Goal: Navigation & Orientation: Find specific page/section

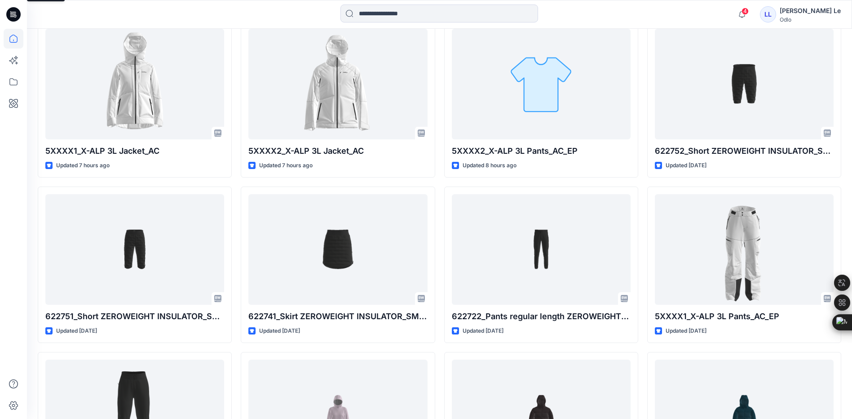
scroll to position [351, 0]
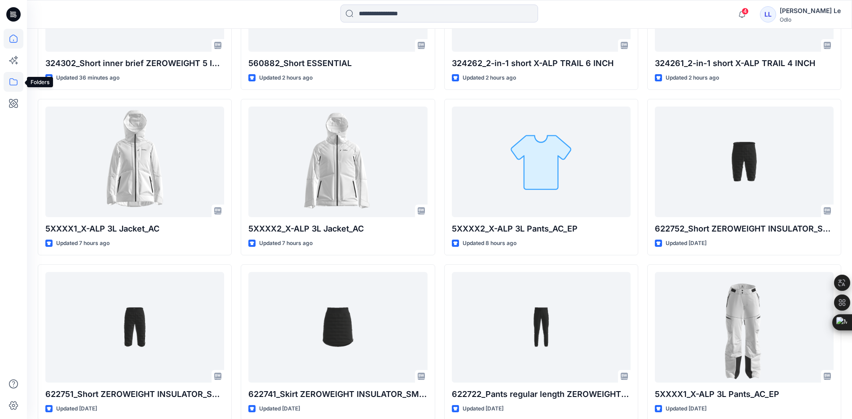
click at [9, 80] on icon at bounding box center [14, 82] width 20 height 20
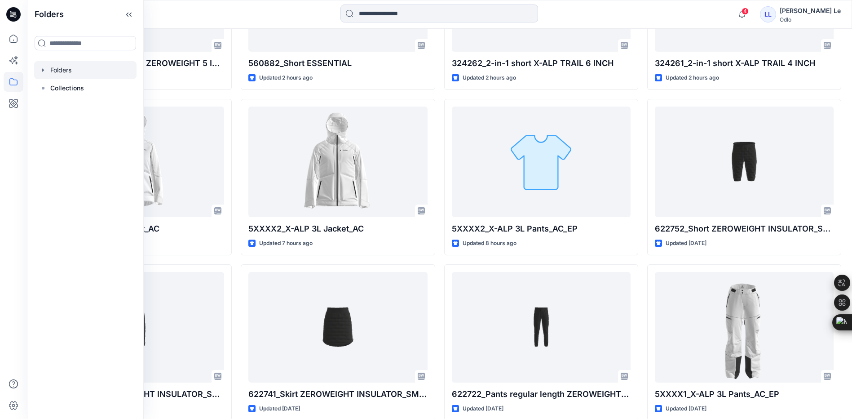
click at [88, 71] on div at bounding box center [85, 70] width 102 height 18
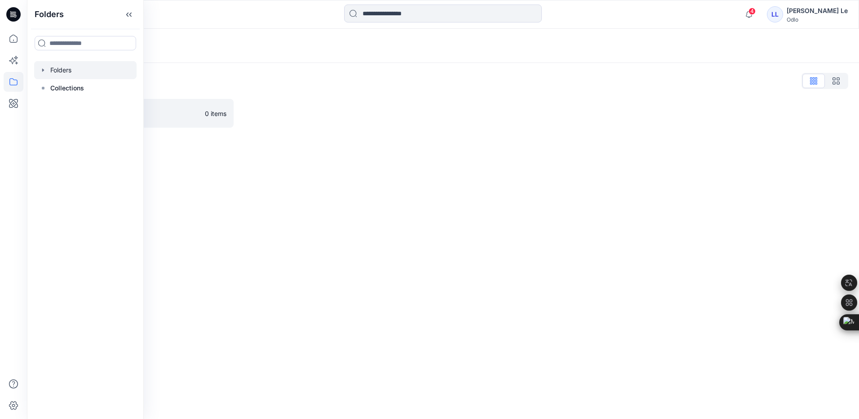
click at [352, 207] on div "Folders Folders List Vietsun 0 items" at bounding box center [443, 224] width 832 height 390
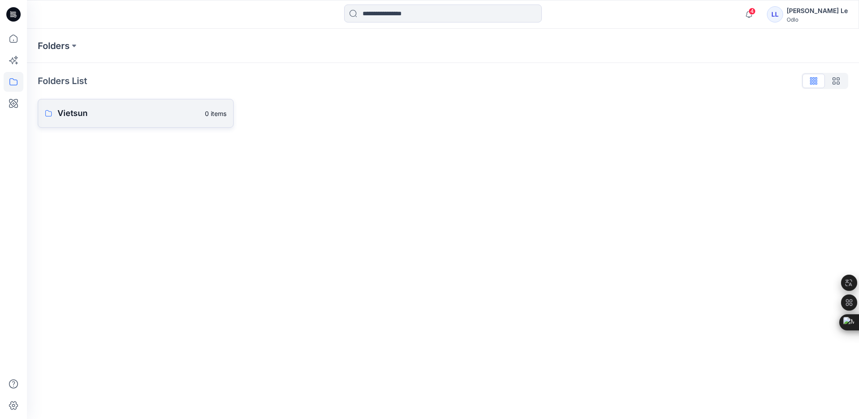
click at [142, 102] on link "Vietsun 0 items" at bounding box center [136, 113] width 196 height 29
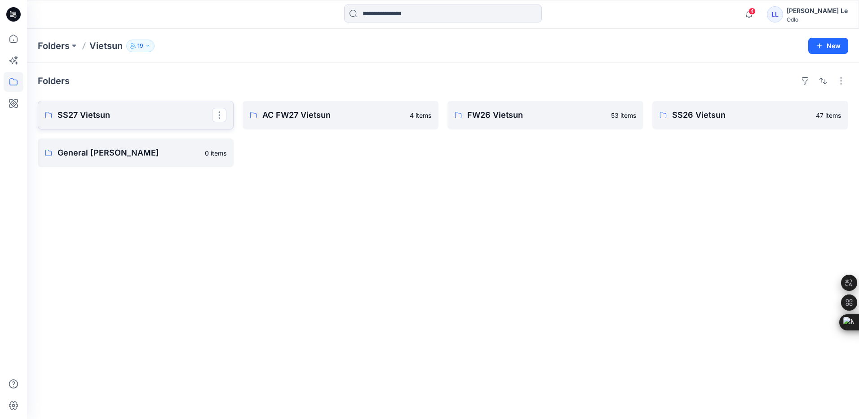
click at [123, 118] on p "SS27 Vietsun" at bounding box center [134, 115] width 154 height 13
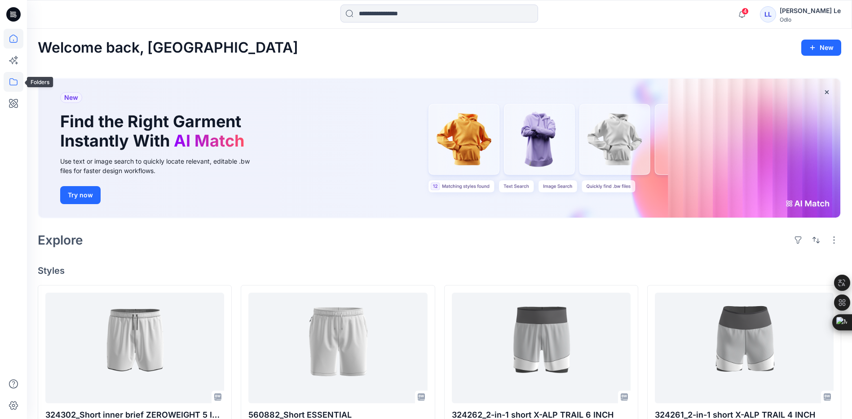
click at [12, 84] on icon at bounding box center [14, 82] width 20 height 20
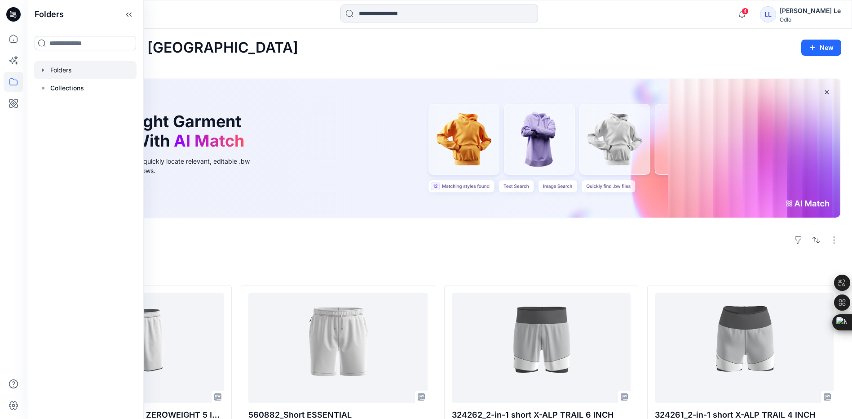
click at [66, 75] on div at bounding box center [85, 70] width 102 height 18
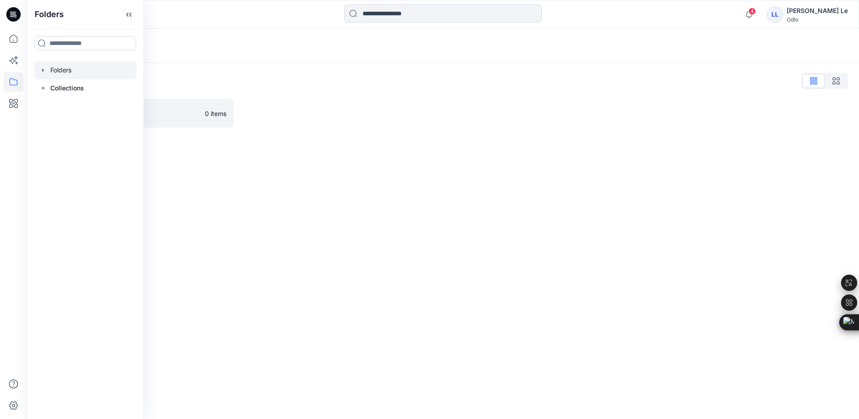
click at [266, 186] on div "Folders Folders List Vietsun 0 items" at bounding box center [443, 224] width 832 height 390
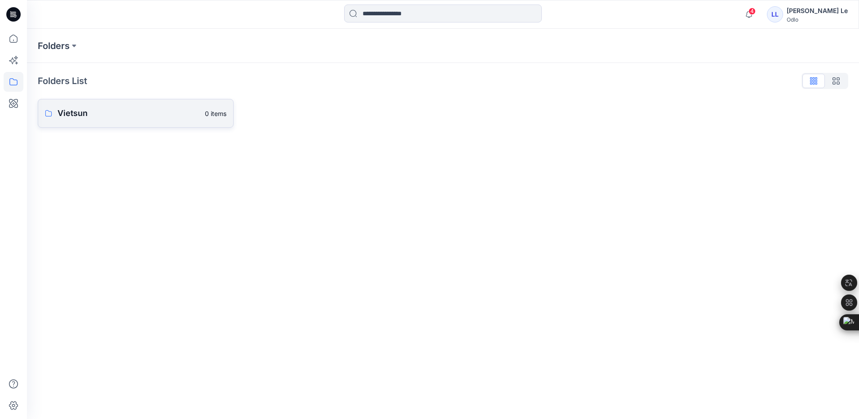
click at [84, 118] on p "Vietsun" at bounding box center [128, 113] width 142 height 13
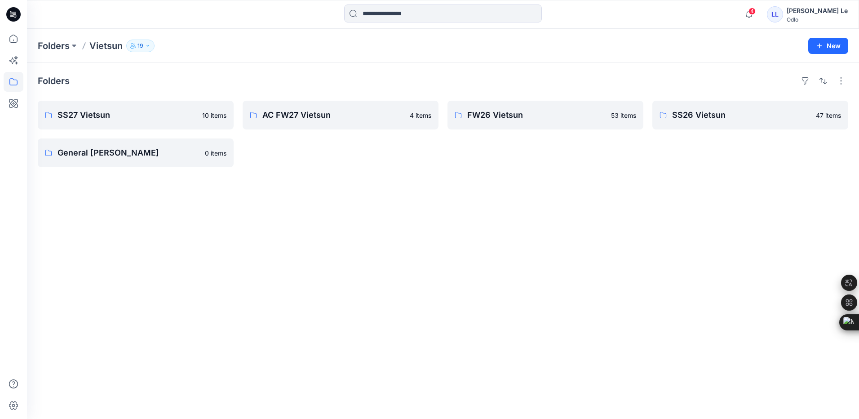
click at [311, 224] on div "Folders SS27 Vietsun 10 items General Vietsun 0 items AC FW27 Vietsun 4 items F…" at bounding box center [443, 241] width 832 height 356
click at [757, 15] on icon "button" at bounding box center [748, 14] width 17 height 18
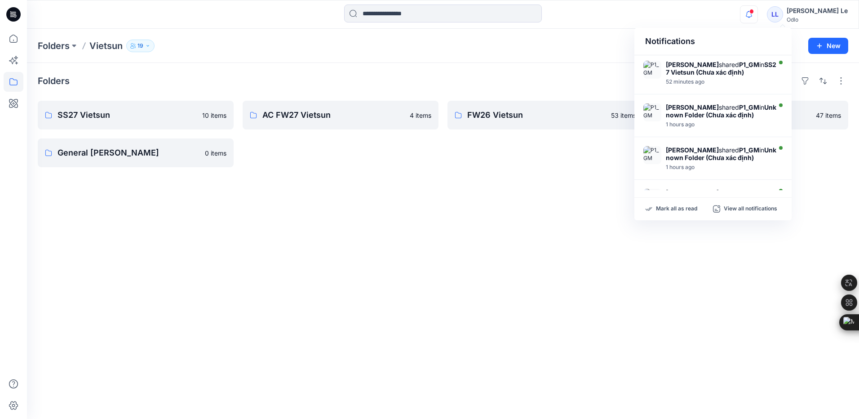
click at [461, 163] on div "FW26 Vietsun 53 items" at bounding box center [545, 134] width 196 height 66
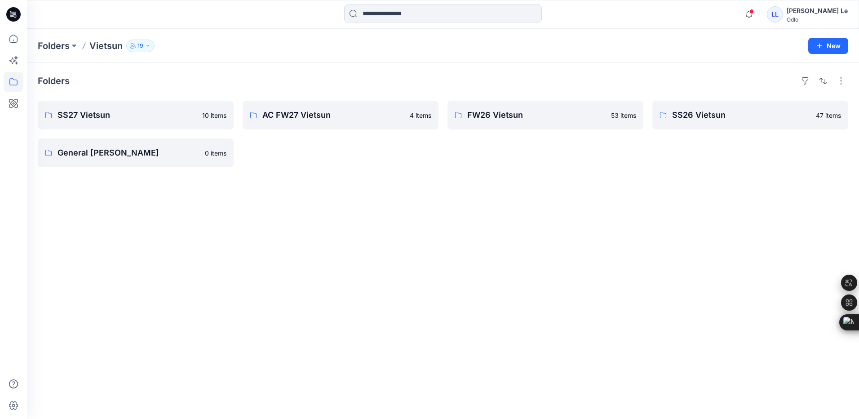
click at [479, 317] on div "Folders SS27 Vietsun 10 items General Vietsun 0 items AC FW27 Vietsun 4 items F…" at bounding box center [443, 241] width 832 height 356
click at [56, 47] on p "Folders" at bounding box center [54, 46] width 32 height 13
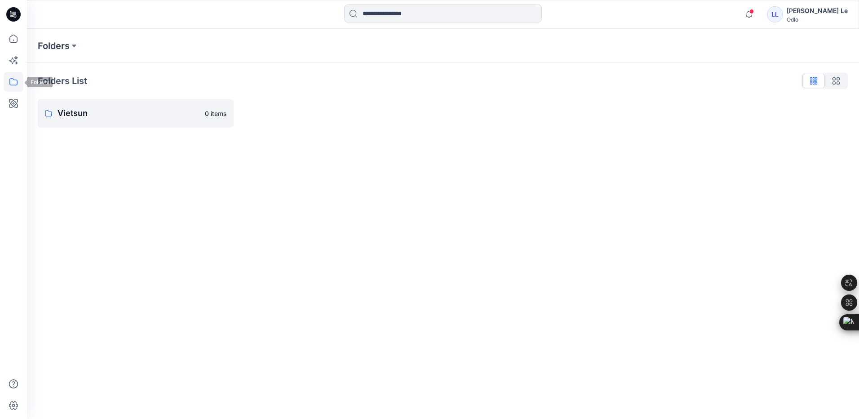
click at [11, 80] on icon at bounding box center [14, 82] width 20 height 20
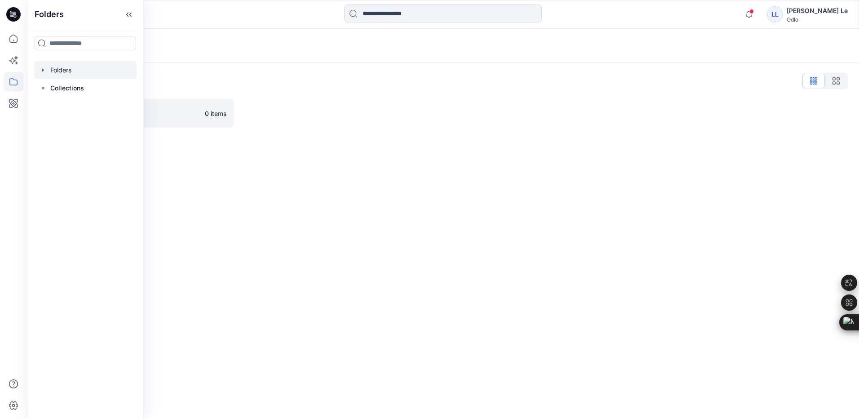
click at [64, 64] on div at bounding box center [85, 70] width 102 height 18
click at [64, 67] on div at bounding box center [85, 70] width 102 height 18
click at [461, 204] on div "Folders Folders List Vietsun 0 items" at bounding box center [443, 224] width 832 height 390
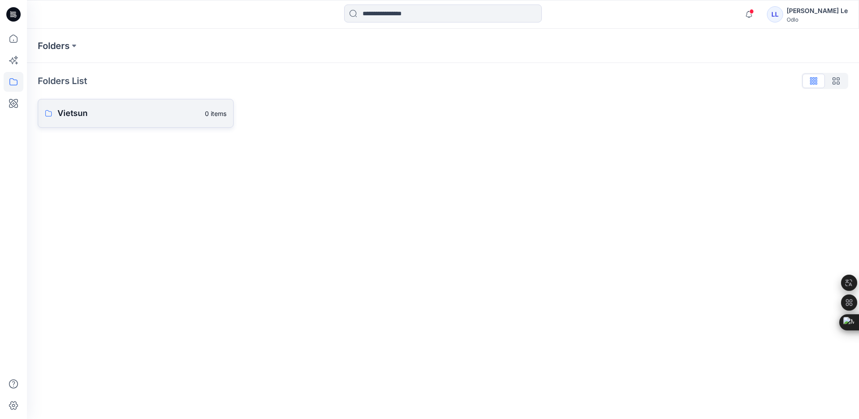
click at [98, 113] on p "Vietsun" at bounding box center [128, 113] width 142 height 13
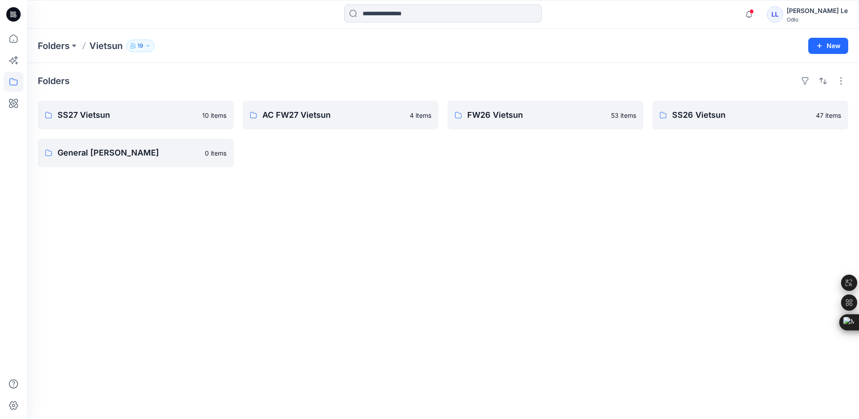
click at [529, 230] on div "Folders SS27 Vietsun 10 items General Vietsun 0 items AC FW27 Vietsun 4 items F…" at bounding box center [443, 241] width 832 height 356
click at [291, 114] on p "AC FW27 Vietsun" at bounding box center [339, 115] width 154 height 13
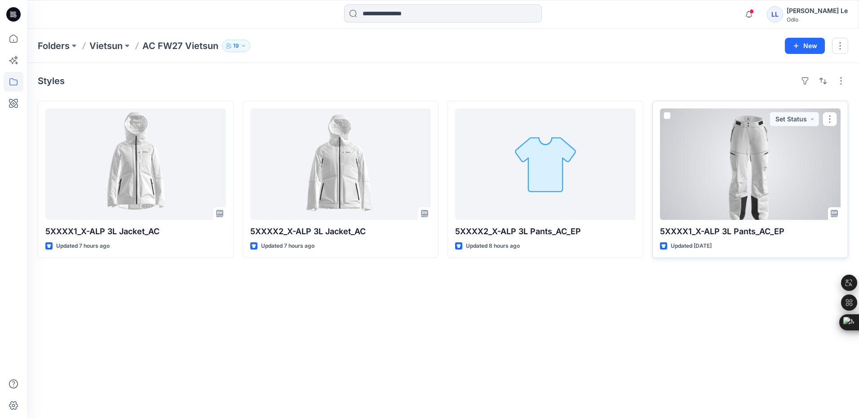
click at [763, 168] on div at bounding box center [750, 163] width 181 height 111
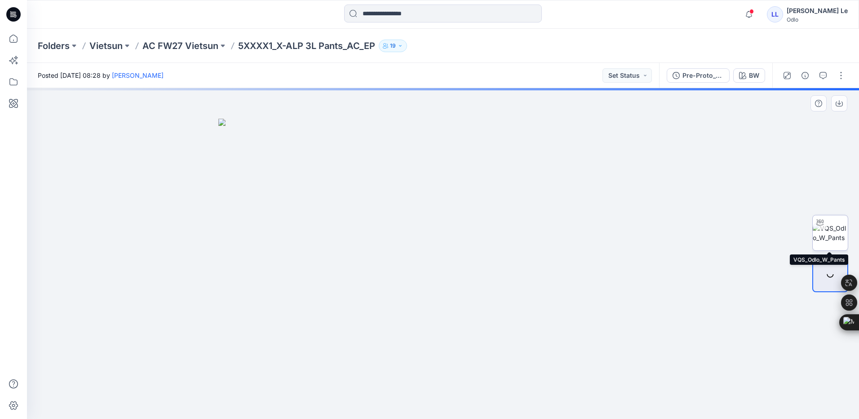
click at [826, 236] on img at bounding box center [829, 232] width 35 height 19
drag, startPoint x: 415, startPoint y: 404, endPoint x: 494, endPoint y: 388, distance: 80.2
click at [494, 388] on icon at bounding box center [444, 392] width 272 height 34
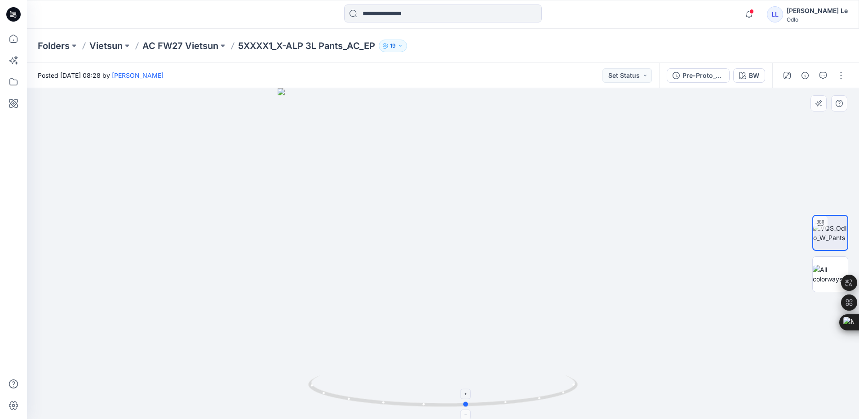
drag, startPoint x: 400, startPoint y: 403, endPoint x: 341, endPoint y: 388, distance: 60.2
click at [341, 388] on icon at bounding box center [444, 392] width 272 height 34
drag, startPoint x: 271, startPoint y: 137, endPoint x: 336, endPoint y: 212, distance: 99.3
drag, startPoint x: 378, startPoint y: 400, endPoint x: 627, endPoint y: 400, distance: 248.8
click at [627, 400] on div at bounding box center [443, 253] width 832 height 331
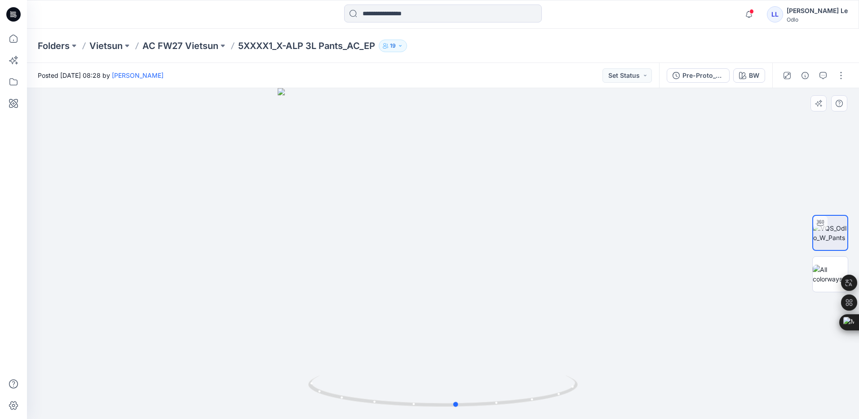
drag, startPoint x: 448, startPoint y: 405, endPoint x: 458, endPoint y: 364, distance: 42.2
click at [458, 364] on div at bounding box center [443, 253] width 832 height 331
click at [173, 43] on p "AC FW27 Vietsun" at bounding box center [180, 46] width 76 height 13
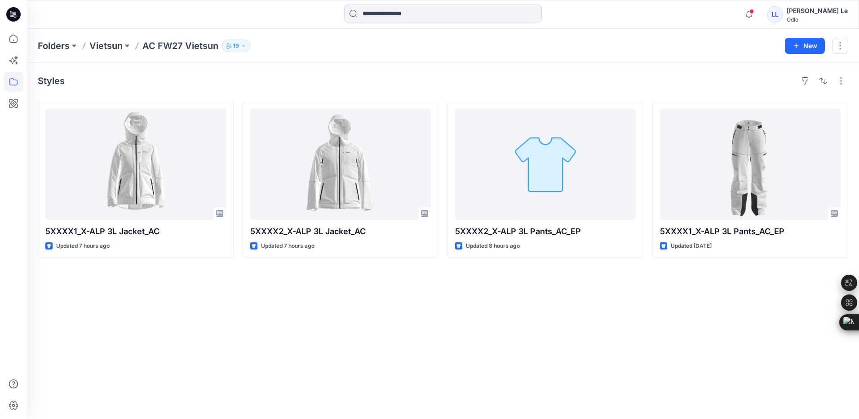
click at [425, 334] on div "Styles 5XXXX1_X-ALP 3L Jacket_AC Updated 7 hours ago 5XXXX2_X-ALP 3L Jacket_AC …" at bounding box center [443, 241] width 832 height 356
click at [420, 348] on div "Styles 5XXXX1_X-ALP 3L Jacket_AC Updated 7 hours ago 5XXXX2_X-ALP 3L Jacket_AC …" at bounding box center [443, 241] width 832 height 356
click at [441, 332] on div "Styles 5XXXX1_X-ALP 3L Jacket_AC Updated 7 hours ago 5XXXX2_X-ALP 3L Jacket_AC …" at bounding box center [443, 241] width 832 height 356
click at [102, 44] on p "Vietsun" at bounding box center [105, 46] width 33 height 13
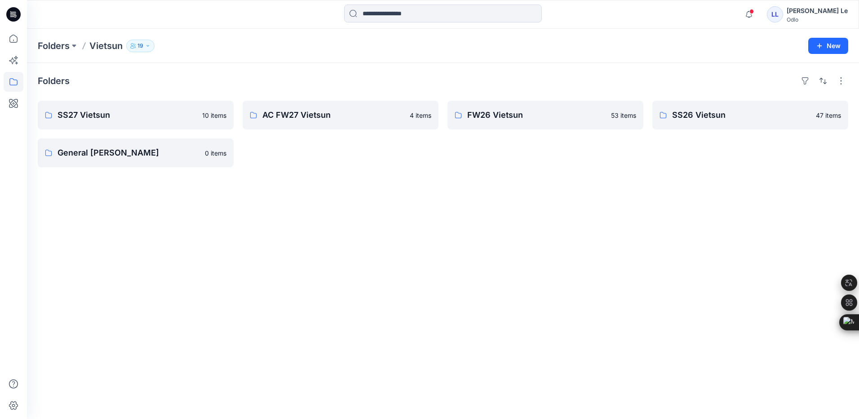
click at [314, 279] on div "Folders SS27 Vietsun 10 items General Vietsun 0 items AC FW27 Vietsun 4 items F…" at bounding box center [443, 241] width 832 height 356
click at [412, 224] on div "Folders SS27 Vietsun 10 items General Vietsun 0 items AC FW27 Vietsun 4 items F…" at bounding box center [443, 241] width 832 height 356
click at [97, 110] on p "SS27 Vietsun" at bounding box center [134, 115] width 154 height 13
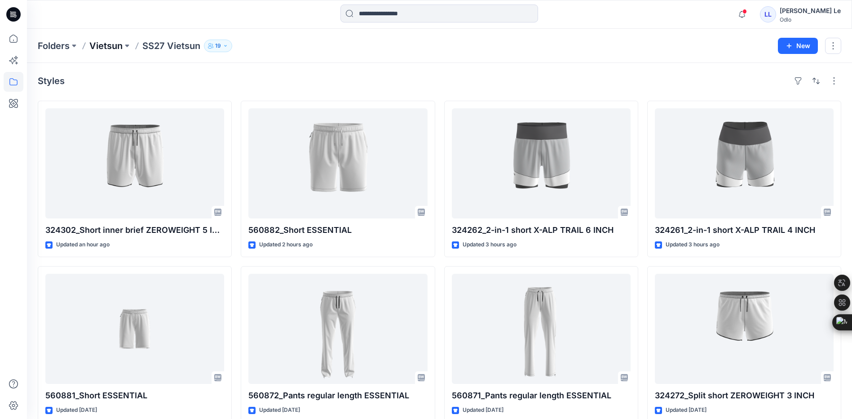
click at [109, 45] on p "Vietsun" at bounding box center [105, 46] width 33 height 13
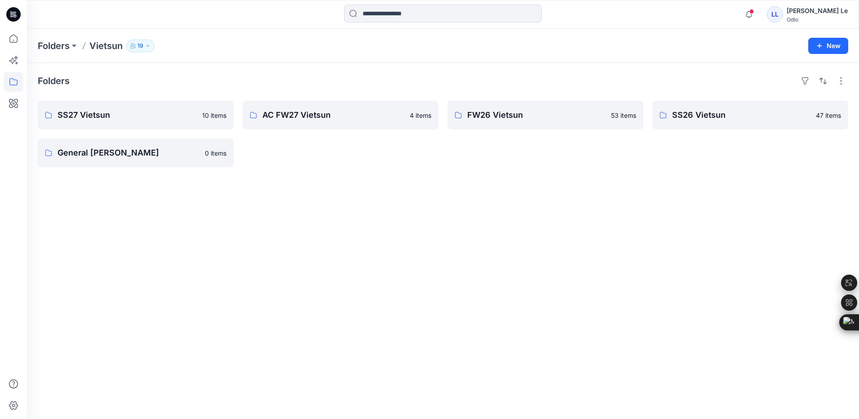
click at [511, 146] on div "FW26 Vietsun 53 items" at bounding box center [545, 134] width 196 height 66
click at [290, 115] on p "AC FW27 Vietsun" at bounding box center [339, 115] width 154 height 13
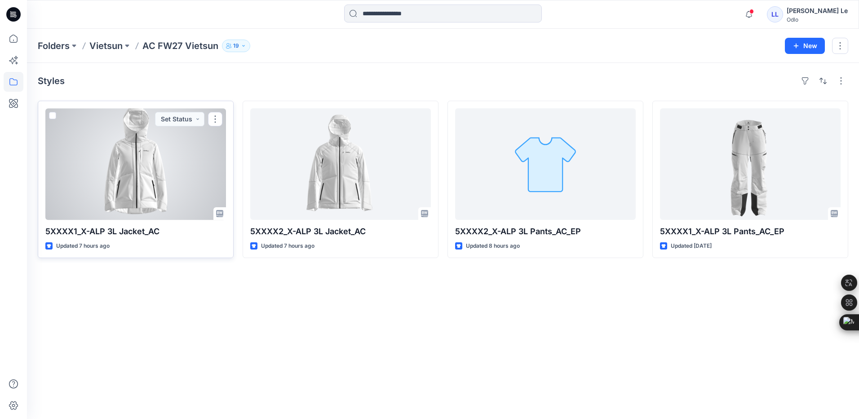
click at [154, 167] on div at bounding box center [135, 163] width 181 height 111
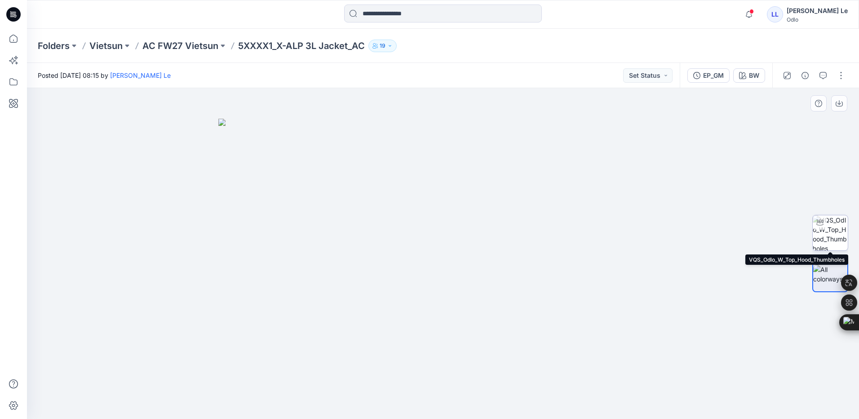
click at [827, 234] on img at bounding box center [829, 232] width 35 height 35
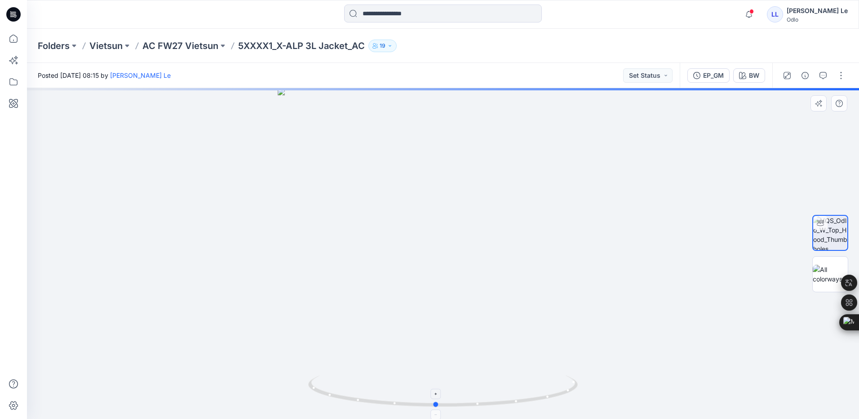
drag, startPoint x: 446, startPoint y: 407, endPoint x: 439, endPoint y: 384, distance: 24.4
click at [439, 384] on icon at bounding box center [444, 392] width 272 height 34
click at [154, 266] on div at bounding box center [443, 253] width 832 height 331
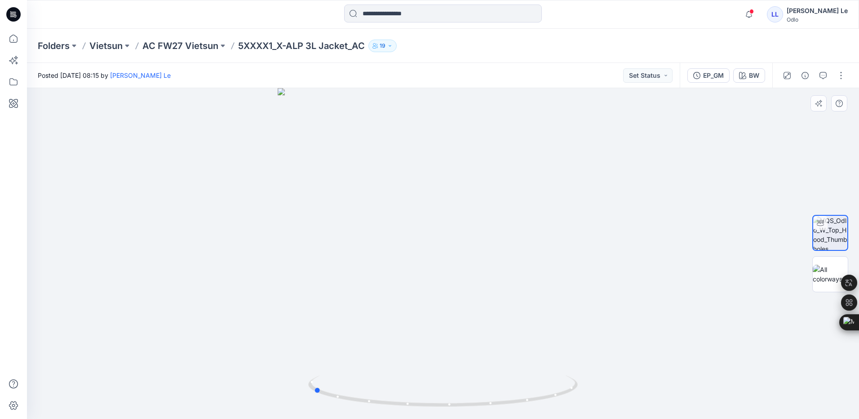
drag, startPoint x: 435, startPoint y: 407, endPoint x: 582, endPoint y: 393, distance: 147.5
click at [582, 393] on div at bounding box center [443, 253] width 832 height 331
drag, startPoint x: 498, startPoint y: 129, endPoint x: 488, endPoint y: 379, distance: 249.5
drag, startPoint x: 465, startPoint y: 225, endPoint x: 467, endPoint y: 246, distance: 21.2
click at [181, 41] on p "AC FW27 Vietsun" at bounding box center [180, 46] width 76 height 13
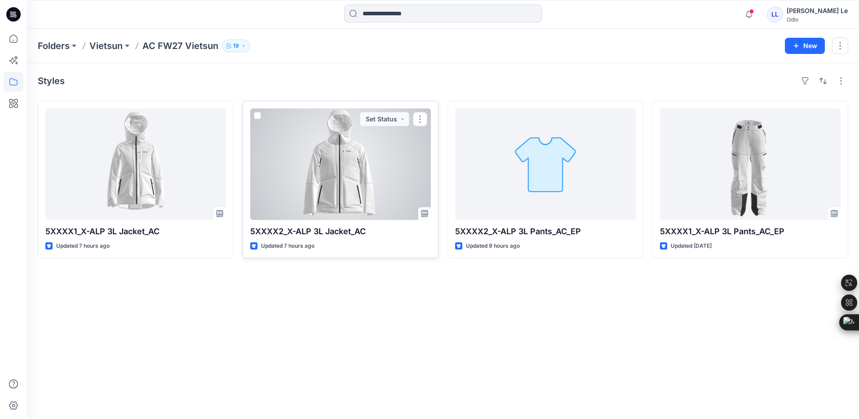
click at [330, 177] on div at bounding box center [340, 163] width 181 height 111
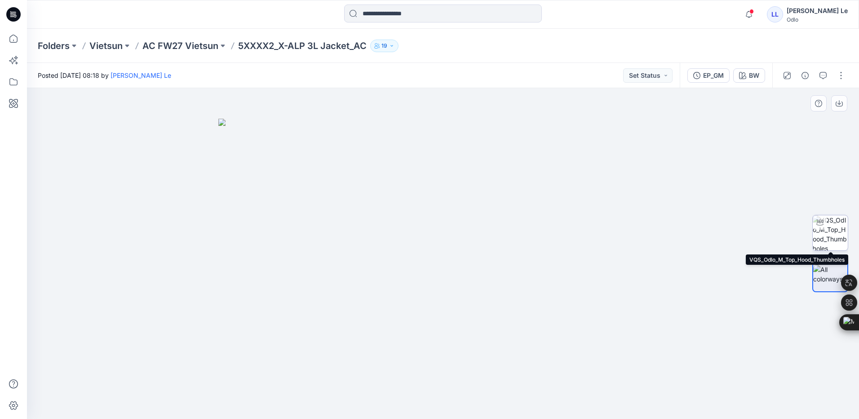
click at [815, 230] on img at bounding box center [829, 232] width 35 height 35
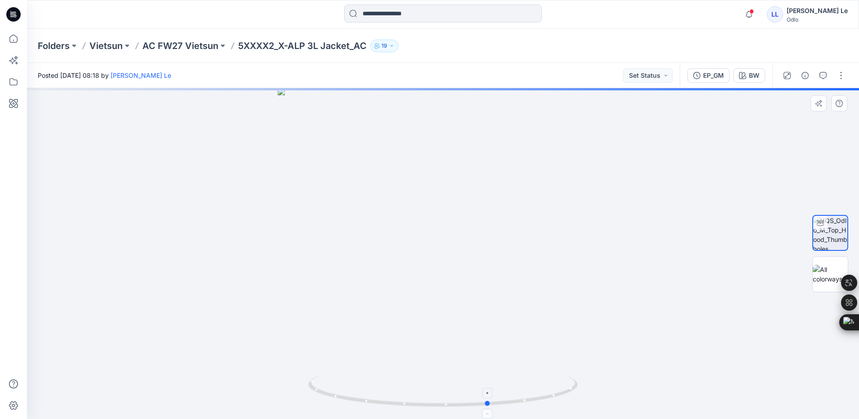
drag, startPoint x: 441, startPoint y: 406, endPoint x: 487, endPoint y: 384, distance: 51.0
click at [487, 384] on icon at bounding box center [444, 392] width 272 height 34
click at [180, 45] on p "AC FW27 Vietsun" at bounding box center [180, 46] width 76 height 13
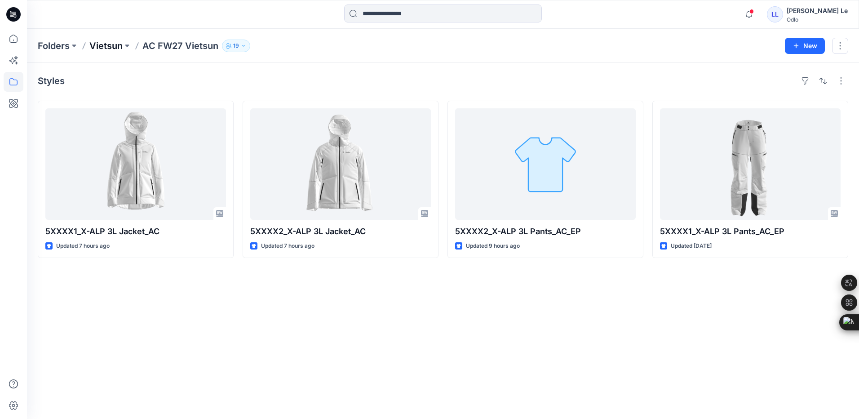
click at [107, 47] on p "Vietsun" at bounding box center [105, 46] width 33 height 13
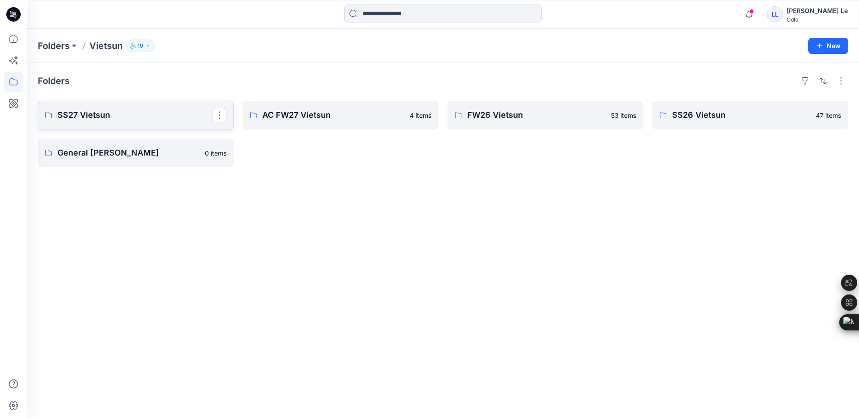
click at [83, 118] on p "SS27 Vietsun" at bounding box center [134, 115] width 154 height 13
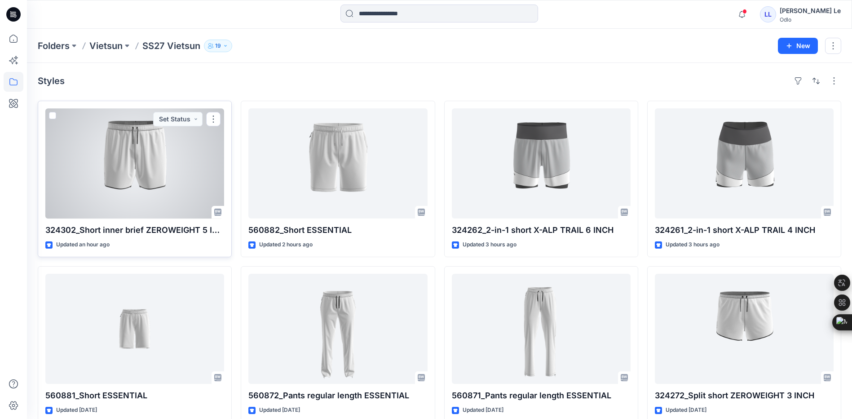
click at [185, 185] on div at bounding box center [134, 163] width 179 height 110
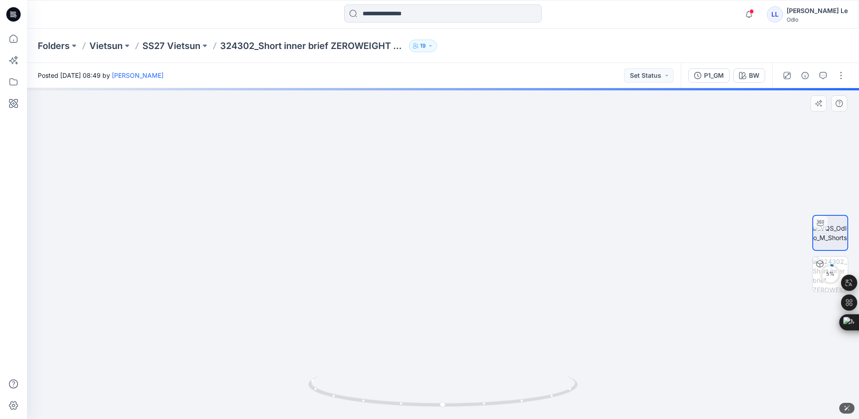
drag, startPoint x: 460, startPoint y: 113, endPoint x: 424, endPoint y: 319, distance: 209.8
drag, startPoint x: 480, startPoint y: 205, endPoint x: 482, endPoint y: 234, distance: 28.8
click at [170, 47] on p "SS27 Vietsun" at bounding box center [171, 46] width 58 height 13
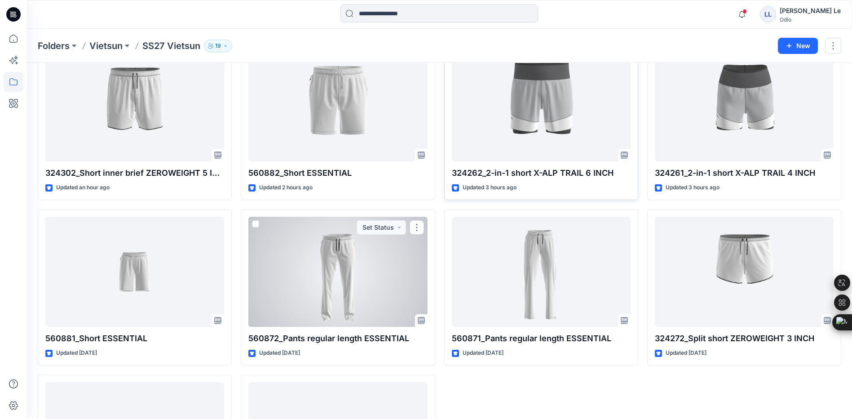
scroll to position [45, 0]
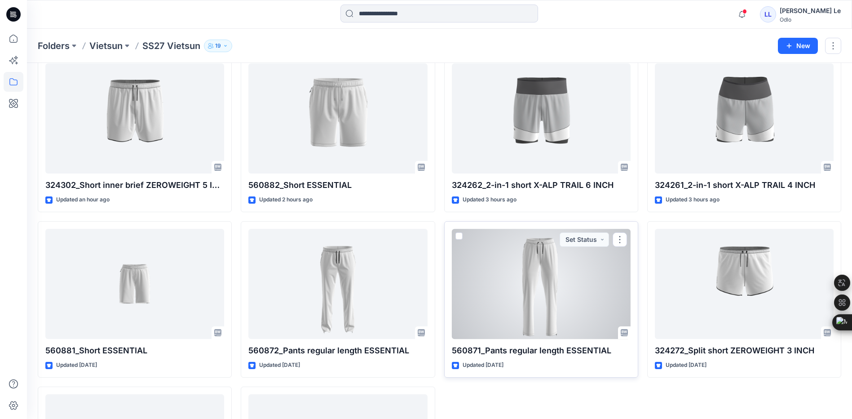
click at [545, 255] on div at bounding box center [541, 284] width 179 height 110
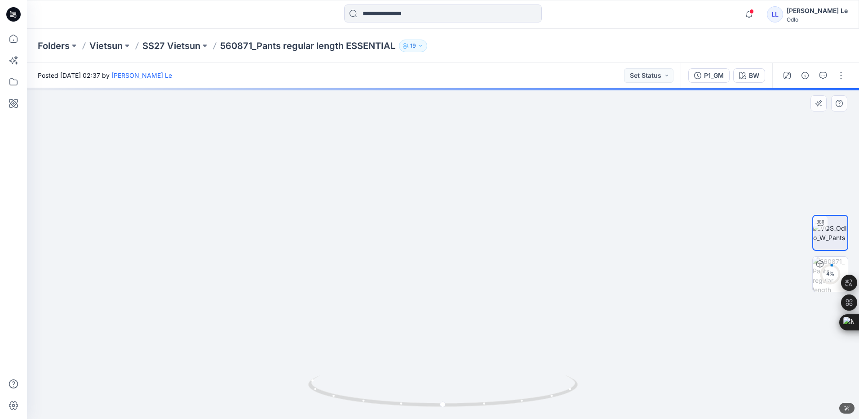
drag, startPoint x: 485, startPoint y: 108, endPoint x: 477, endPoint y: 326, distance: 218.4
click at [182, 48] on p "SS27 Vietsun" at bounding box center [171, 46] width 58 height 13
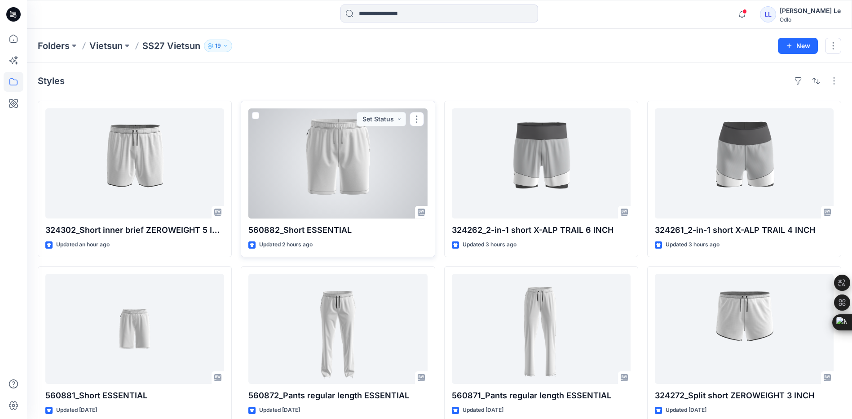
click at [347, 142] on div at bounding box center [337, 163] width 179 height 110
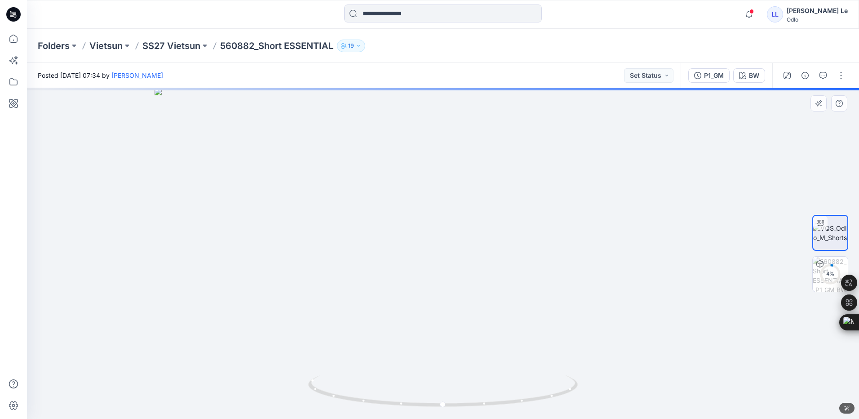
drag, startPoint x: 469, startPoint y: 132, endPoint x: 468, endPoint y: 290, distance: 158.1
click at [160, 42] on p "SS27 Vietsun" at bounding box center [171, 46] width 58 height 13
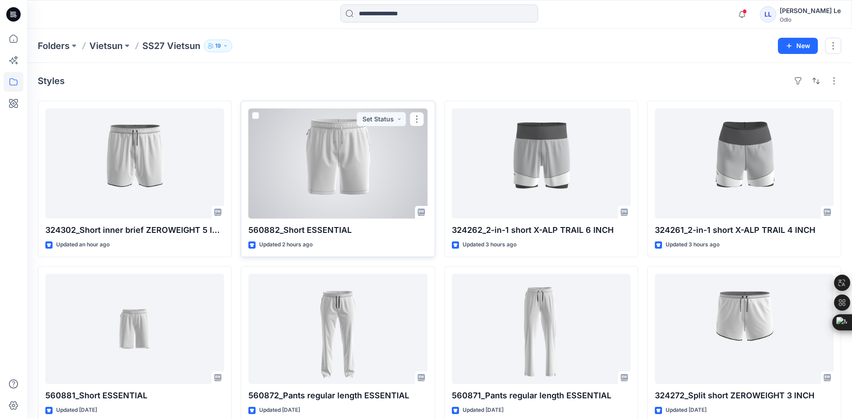
click at [357, 182] on div at bounding box center [337, 163] width 179 height 110
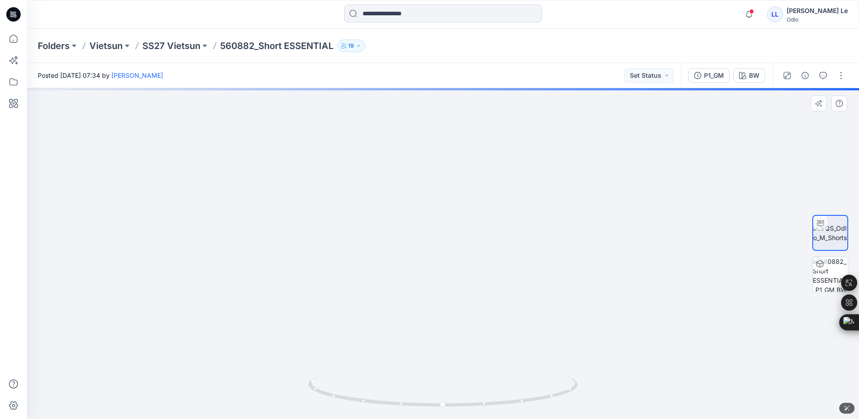
drag, startPoint x: 456, startPoint y: 136, endPoint x: 427, endPoint y: 315, distance: 182.1
click at [168, 46] on p "SS27 Vietsun" at bounding box center [171, 46] width 58 height 13
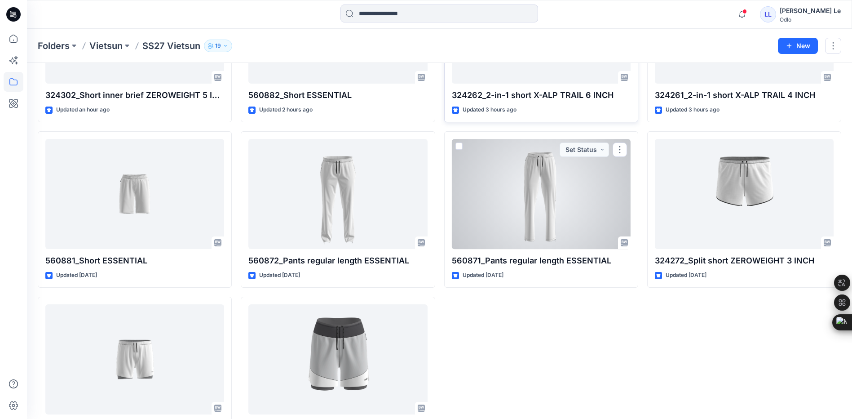
scroll to position [180, 0]
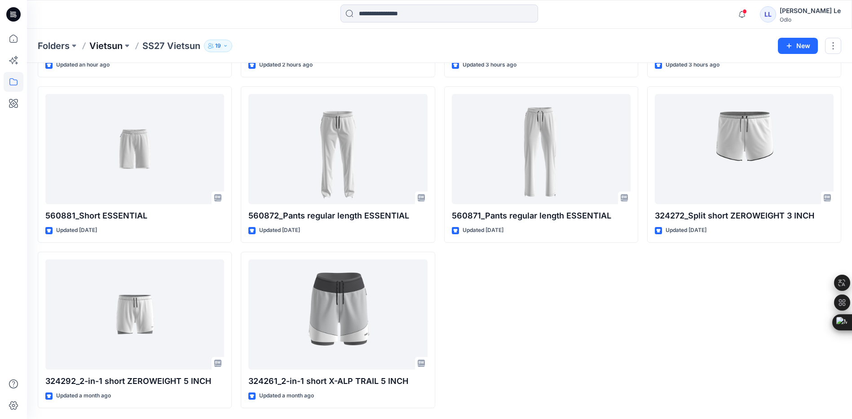
click at [115, 49] on p "Vietsun" at bounding box center [105, 46] width 33 height 13
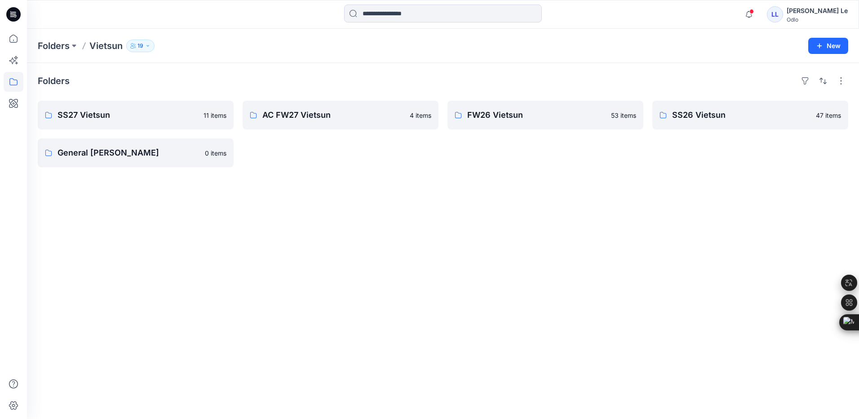
click at [150, 269] on div "Folders SS27 Vietsun 11 items General Vietsun 0 items AC FW27 Vietsun 4 items F…" at bounding box center [443, 241] width 832 height 356
click at [591, 229] on div "Folders SS27 Vietsun 11 items General Vietsun 0 items AC FW27 Vietsun 4 items F…" at bounding box center [443, 241] width 832 height 356
